Goal: Information Seeking & Learning: Learn about a topic

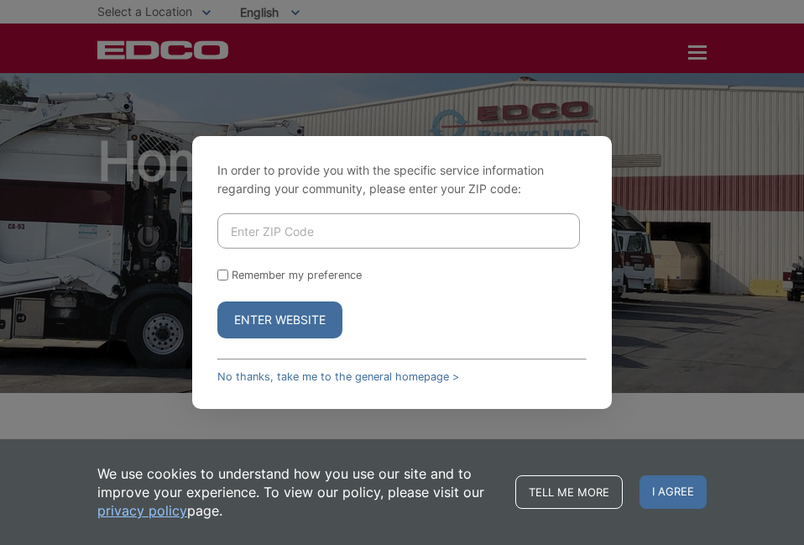
scroll to position [2886, 0]
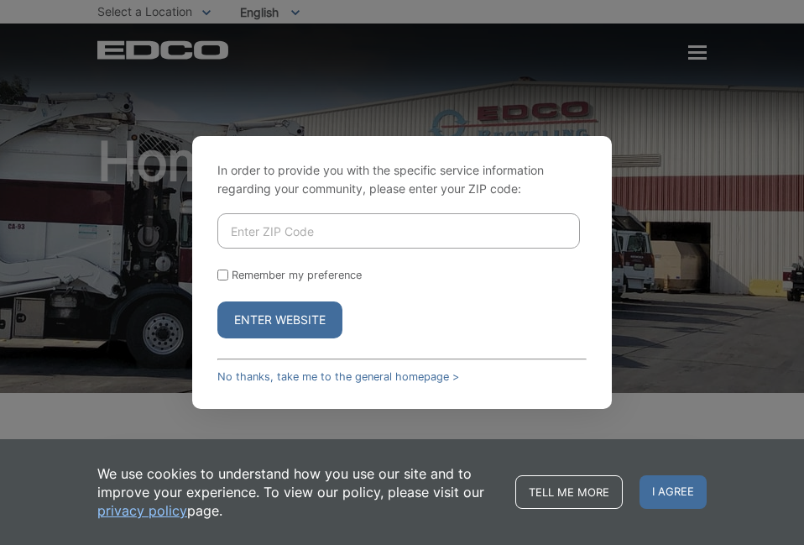
scroll to position [2886, 0]
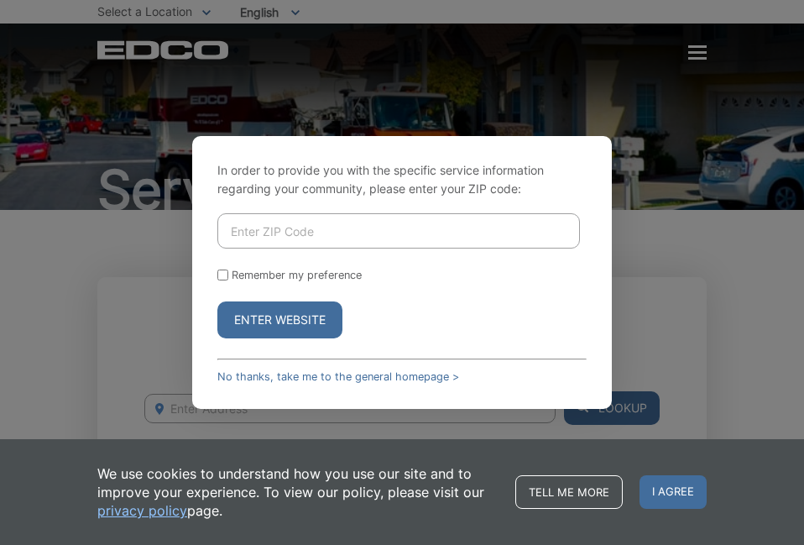
scroll to position [1239, 0]
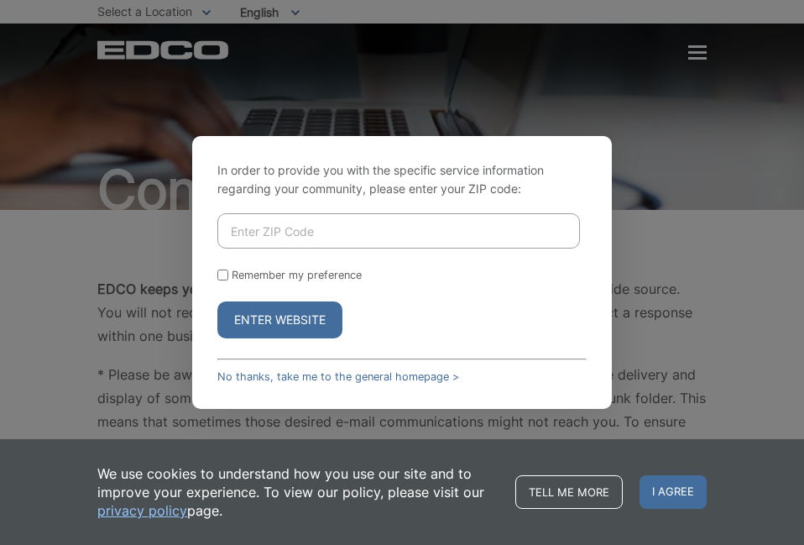
scroll to position [1988, 0]
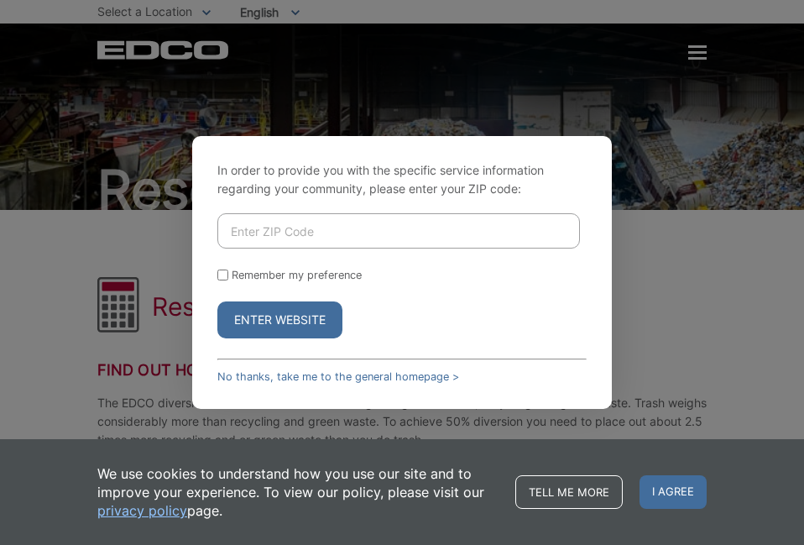
scroll to position [1085, 0]
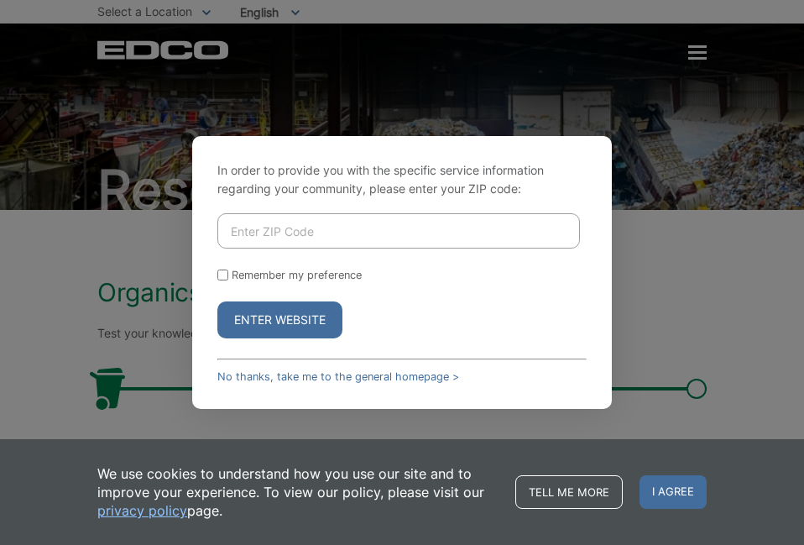
scroll to position [231, 0]
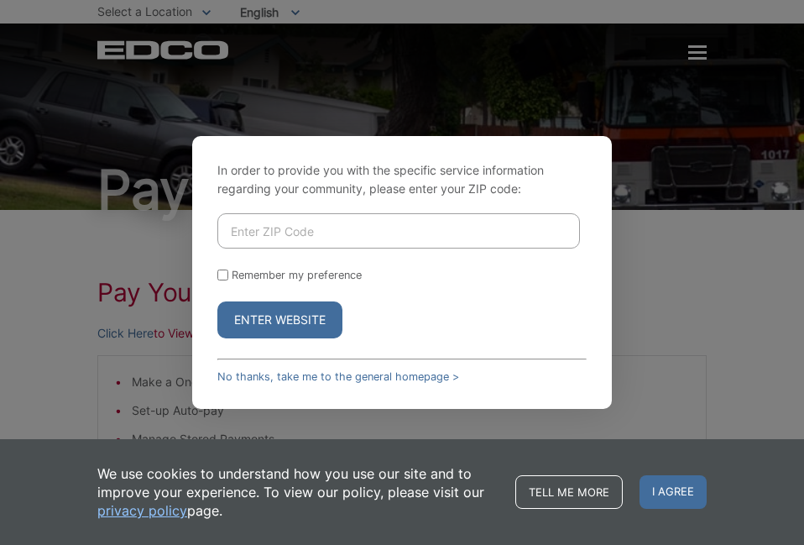
scroll to position [385, 0]
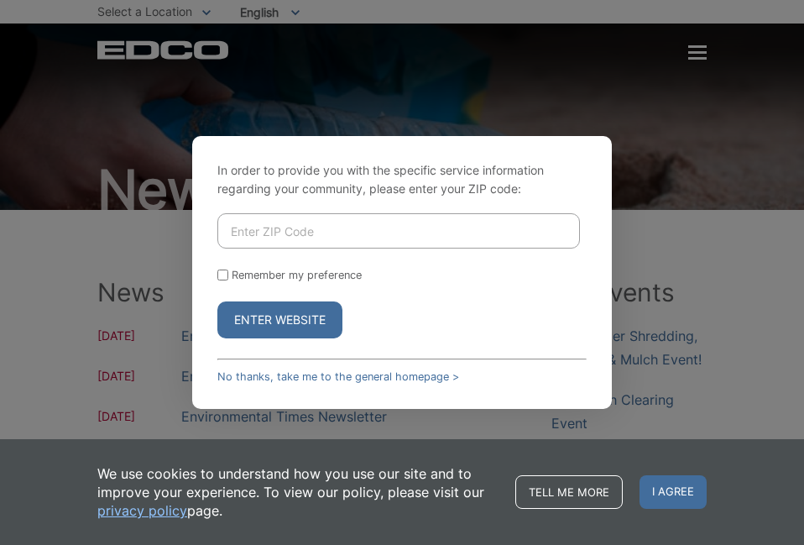
scroll to position [667, 0]
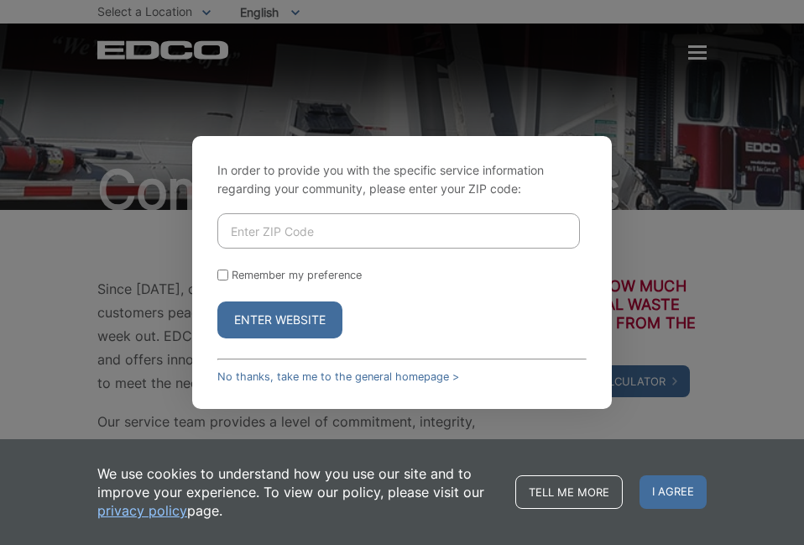
scroll to position [522, 0]
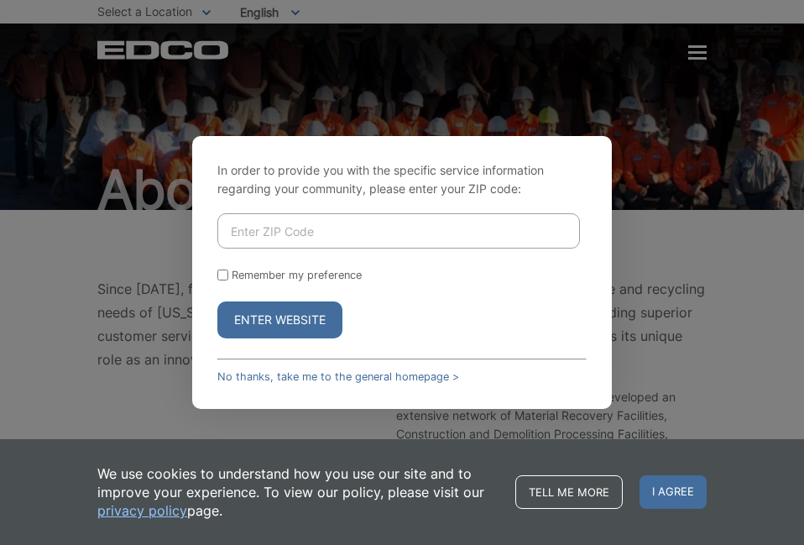
scroll to position [584, 0]
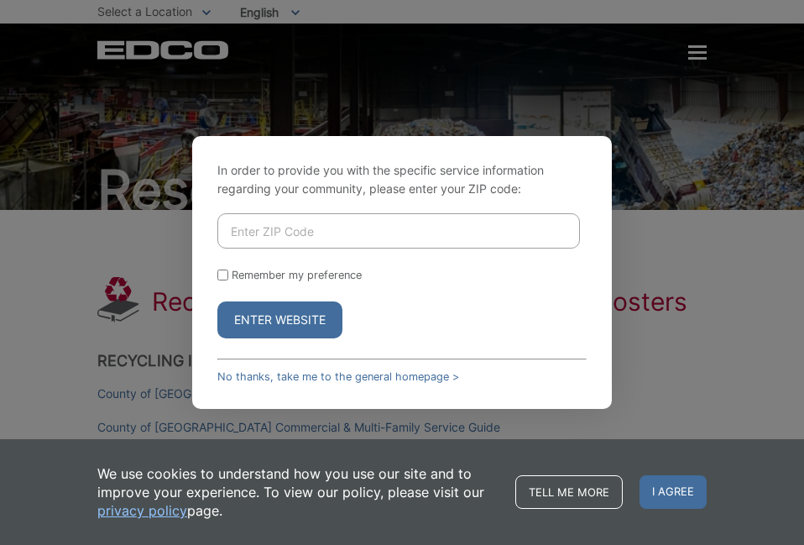
scroll to position [3305, 0]
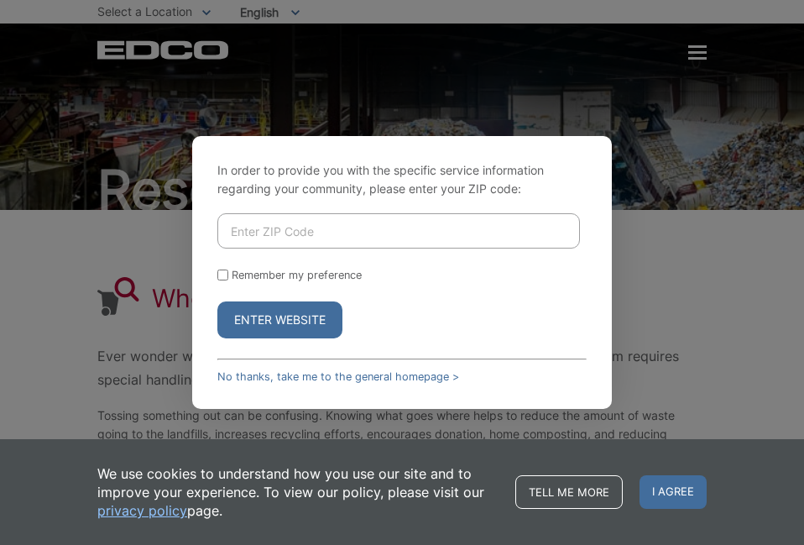
scroll to position [236, 0]
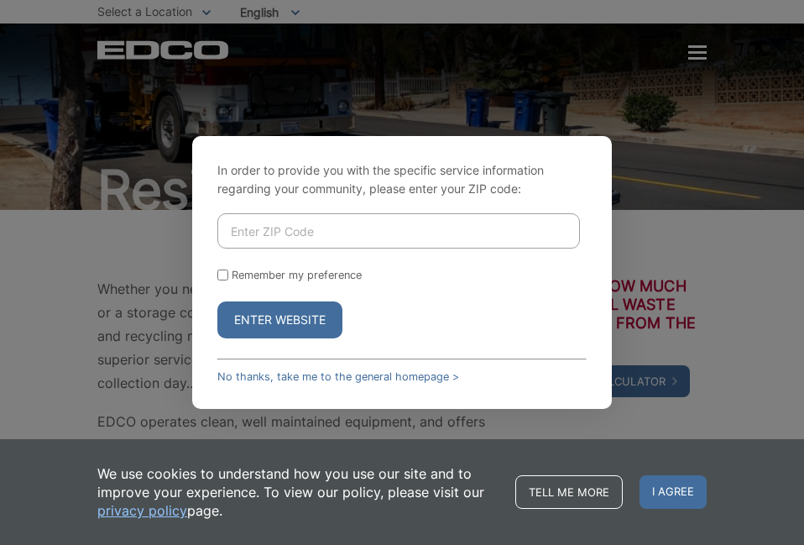
scroll to position [862, 0]
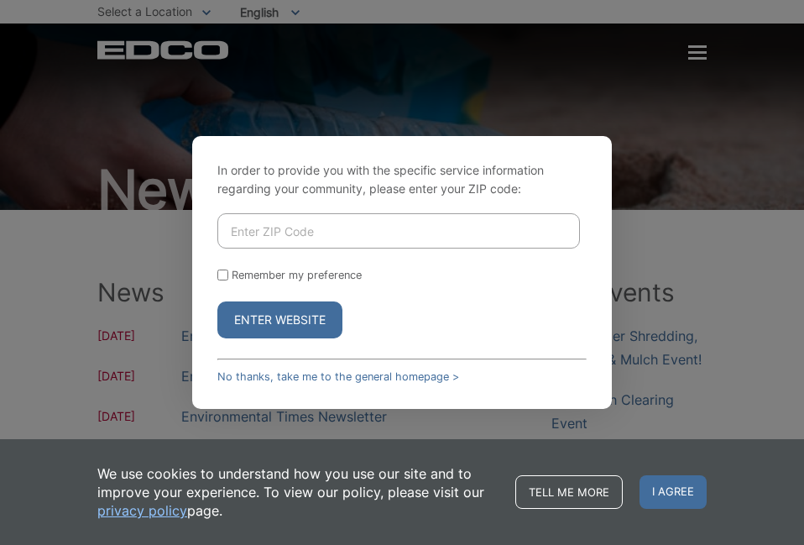
scroll to position [667, 0]
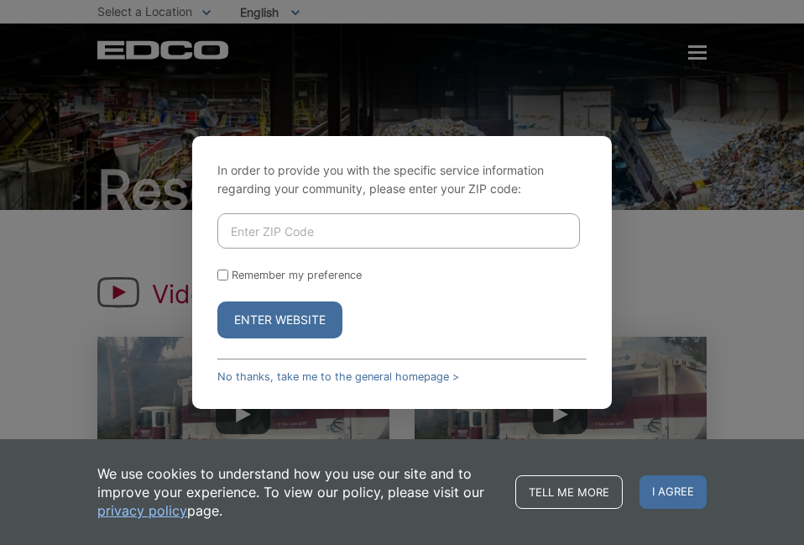
scroll to position [427, 0]
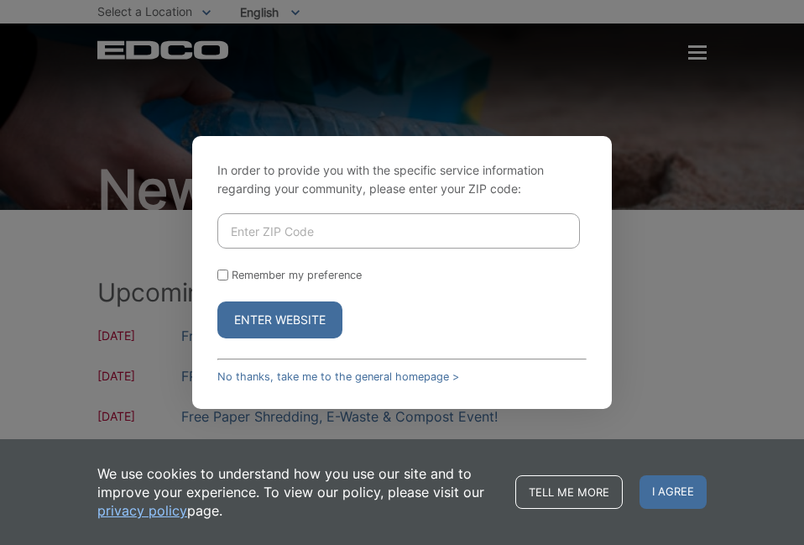
scroll to position [112, 0]
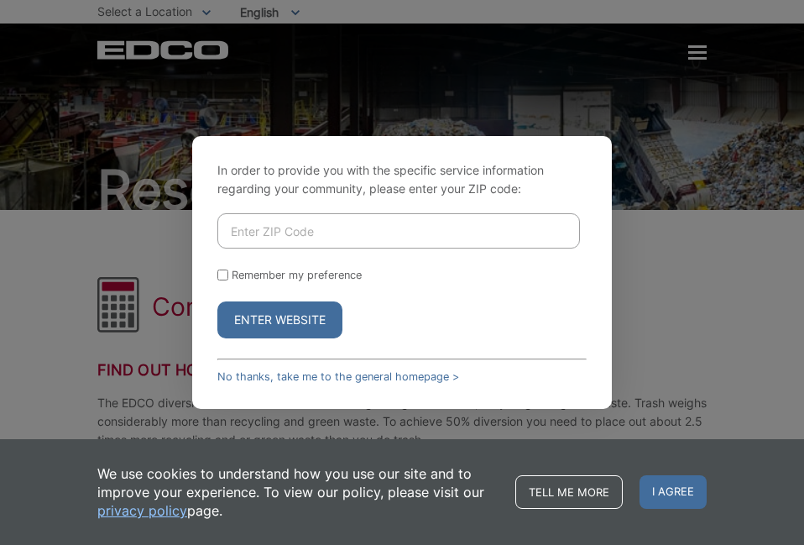
scroll to position [1267, 0]
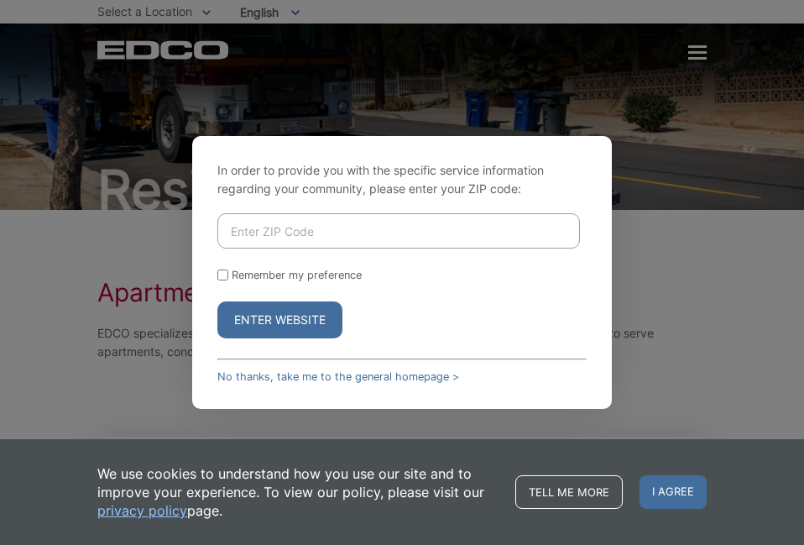
scroll to position [684, 0]
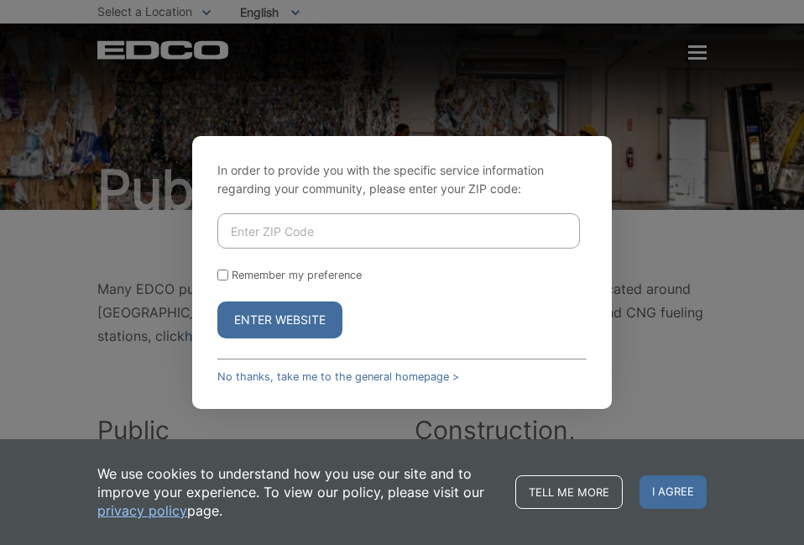
scroll to position [1192, 0]
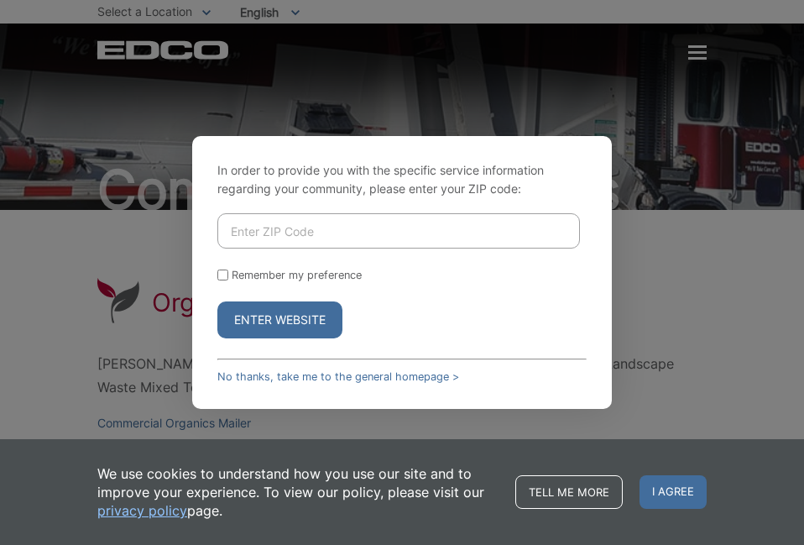
scroll to position [2499, 0]
